Goal: Task Accomplishment & Management: Manage account settings

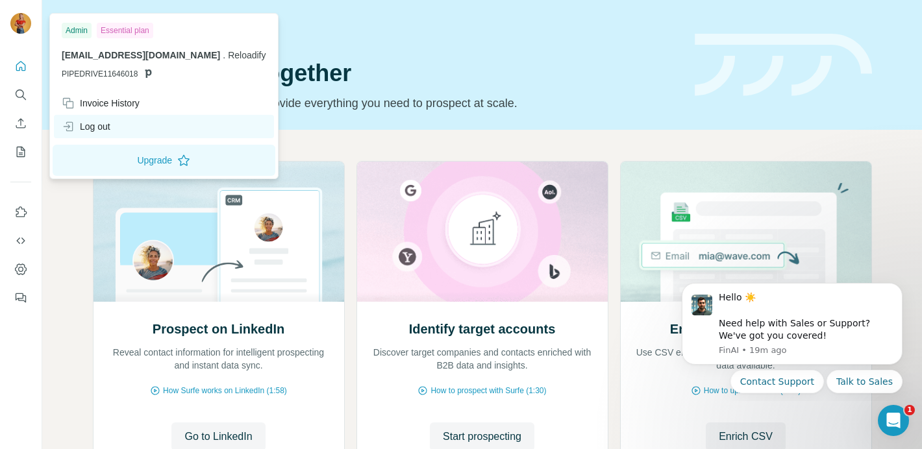
click at [93, 126] on div "Log out" at bounding box center [86, 126] width 49 height 13
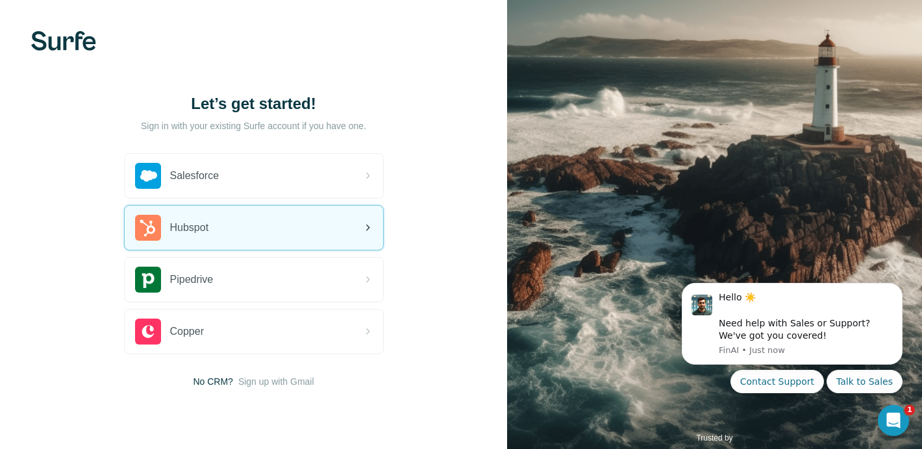
click at [191, 233] on span "Hubspot" at bounding box center [189, 228] width 39 height 16
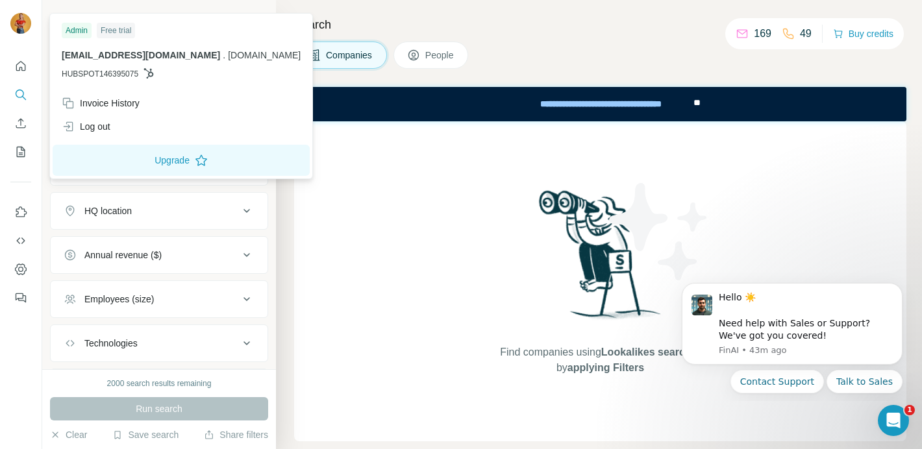
click at [125, 34] on div "Free trial" at bounding box center [116, 31] width 38 height 16
drag, startPoint x: 154, startPoint y: 33, endPoint x: 138, endPoint y: 34, distance: 16.3
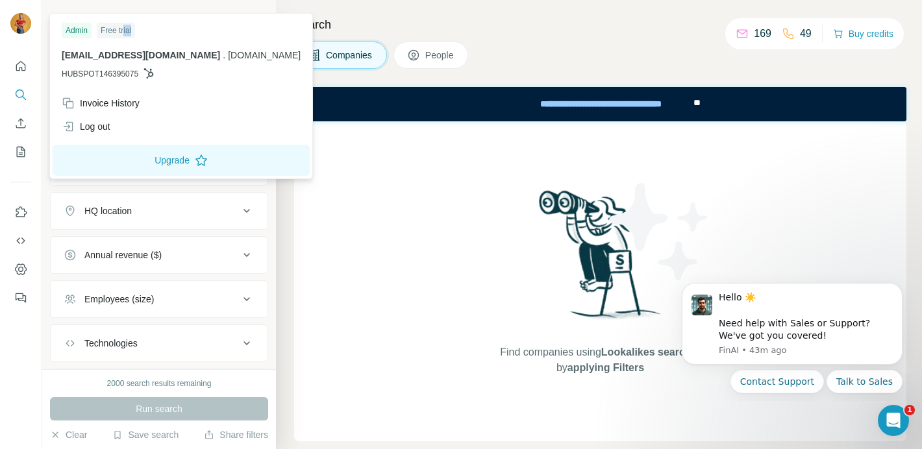
click at [154, 33] on div "Admin Free trial" at bounding box center [181, 31] width 239 height 16
click at [120, 158] on button "Upgrade" at bounding box center [181, 160] width 257 height 31
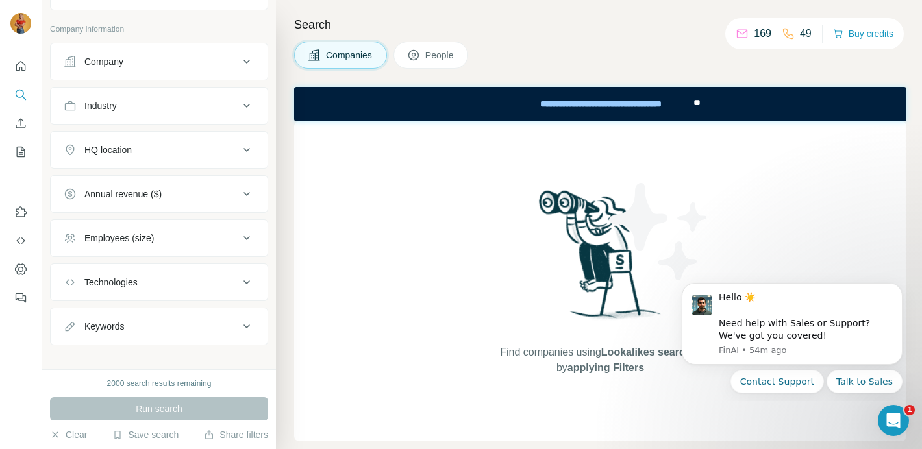
scroll to position [73, 0]
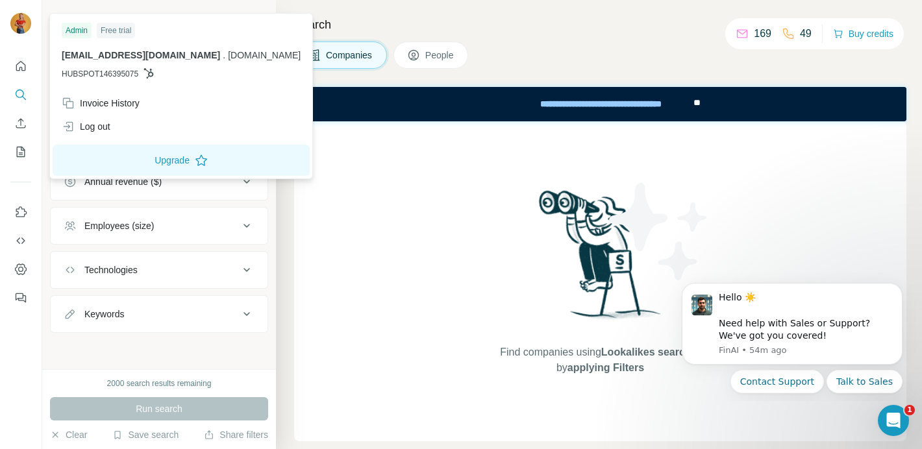
click at [26, 29] on img at bounding box center [20, 23] width 21 height 21
click at [110, 130] on div "Log out" at bounding box center [86, 126] width 49 height 13
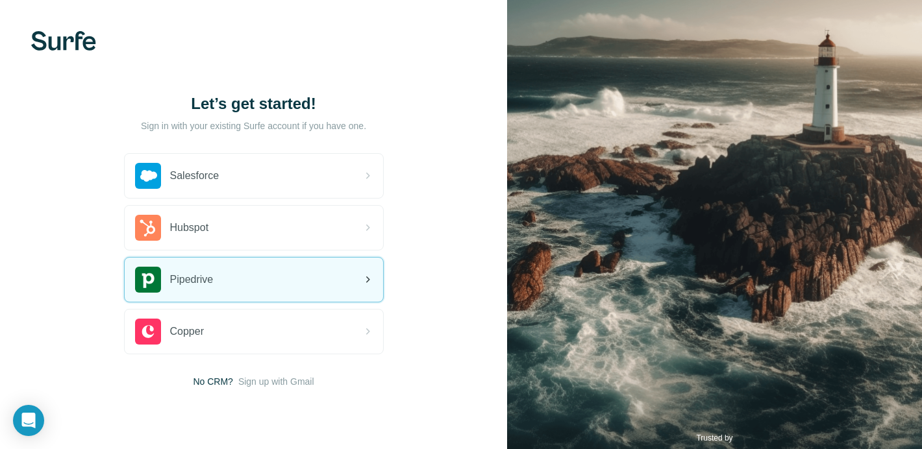
click at [213, 291] on div "Pipedrive" at bounding box center [174, 280] width 79 height 26
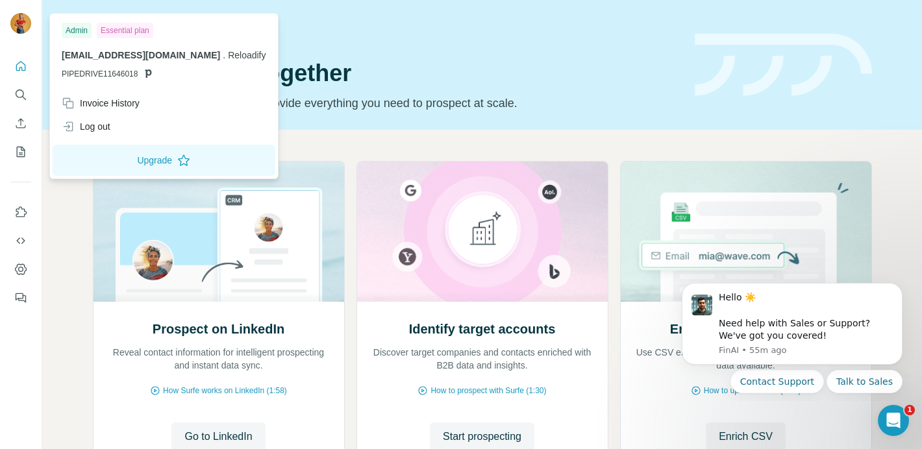
click at [16, 22] on img at bounding box center [20, 23] width 21 height 21
click at [549, 122] on div "Quick start Let’s prospect together Pick your starting point and we’ll provide …" at bounding box center [482, 65] width 880 height 130
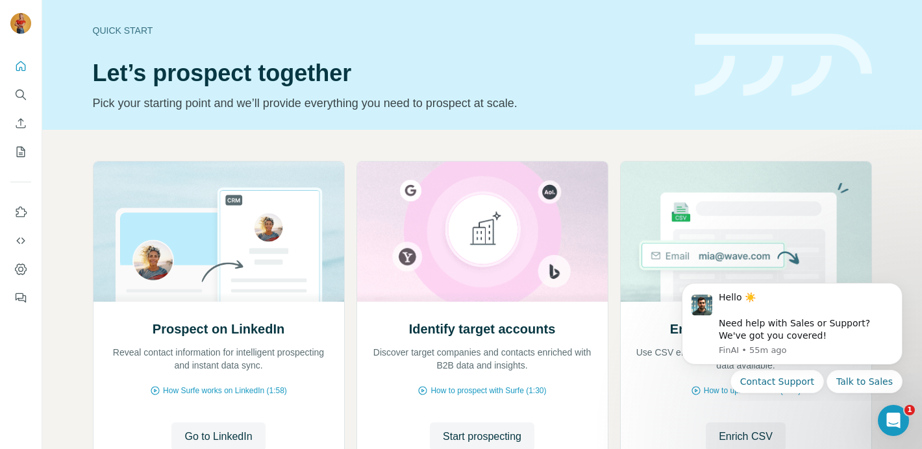
scroll to position [5, 0]
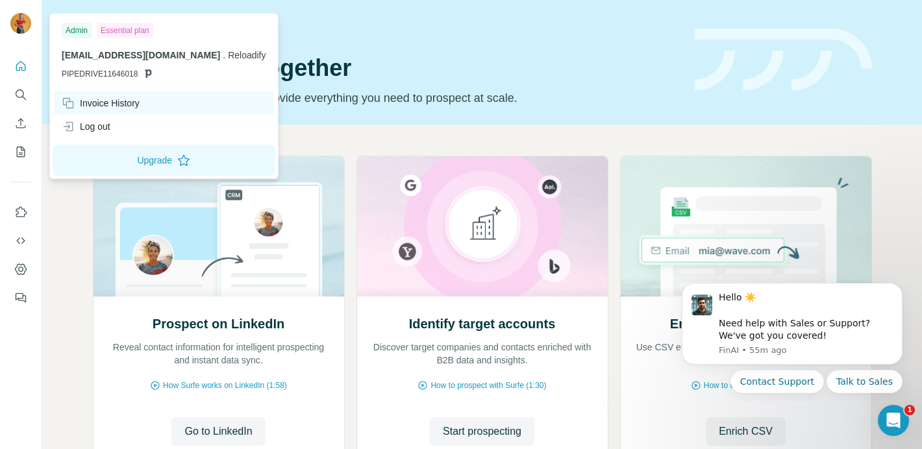
click at [147, 112] on div "Invoice History" at bounding box center [164, 103] width 220 height 23
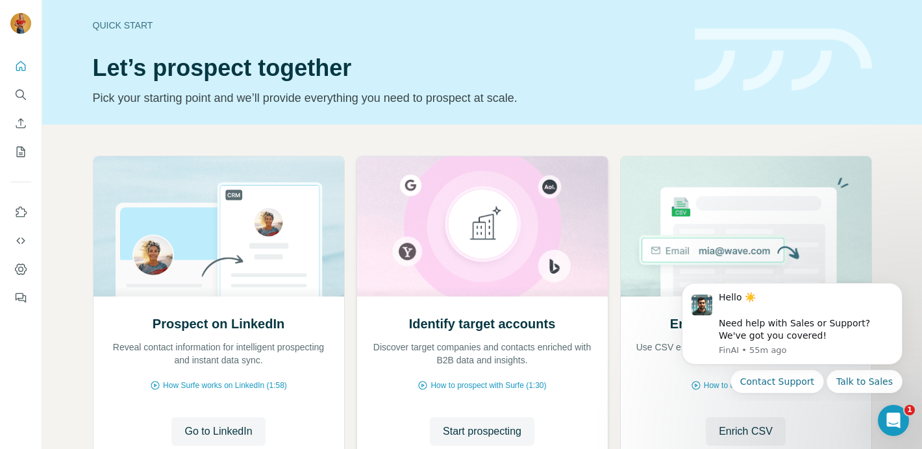
scroll to position [109, 0]
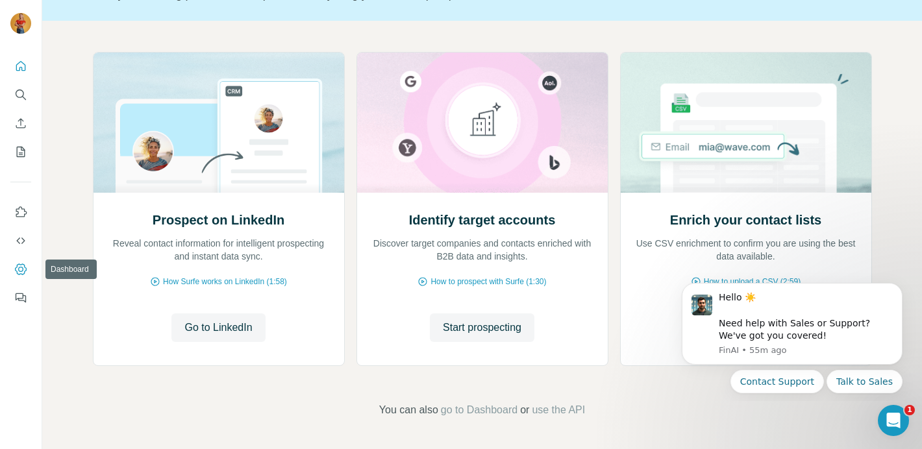
click at [16, 266] on icon "Dashboard" at bounding box center [20, 269] width 13 height 13
click at [771, 325] on div "Hello ☀️ ​ Need help with Sales or Support? We've got you covered!" at bounding box center [806, 316] width 174 height 51
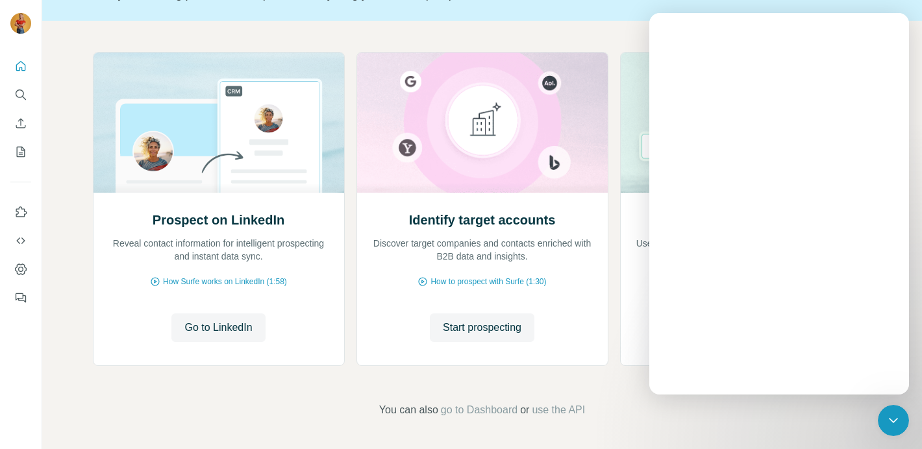
scroll to position [0, 0]
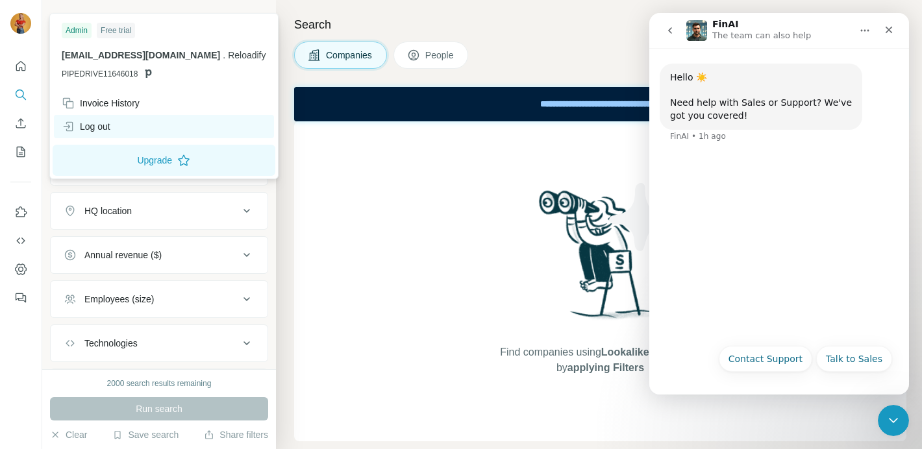
click at [140, 132] on div "Log out" at bounding box center [164, 126] width 220 height 23
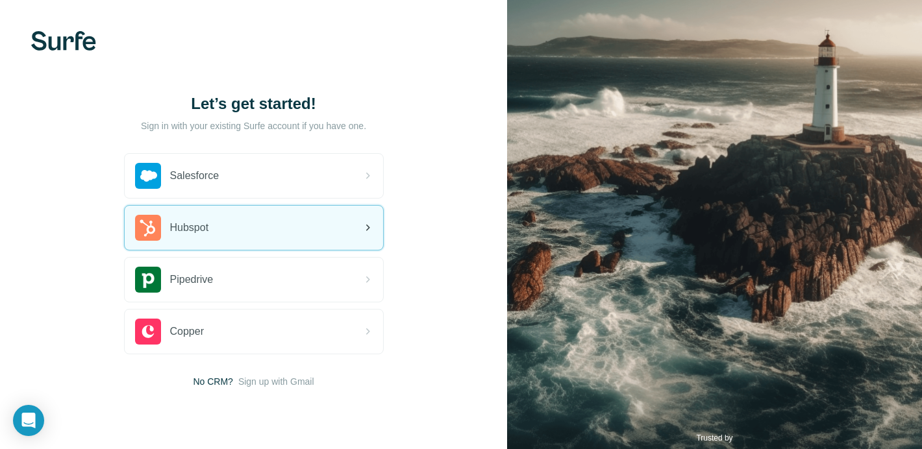
click at [208, 227] on span "Hubspot" at bounding box center [189, 228] width 39 height 16
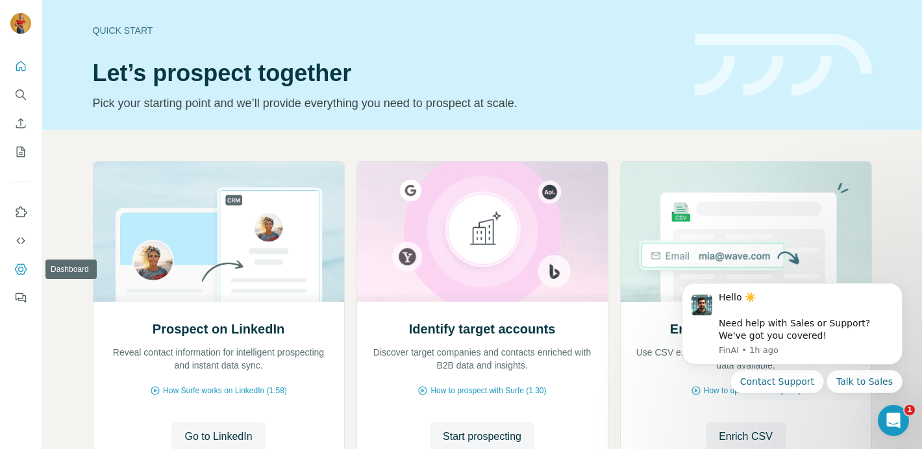
click at [25, 265] on icon "Dashboard" at bounding box center [20, 269] width 13 height 13
